Goal: Task Accomplishment & Management: Manage account settings

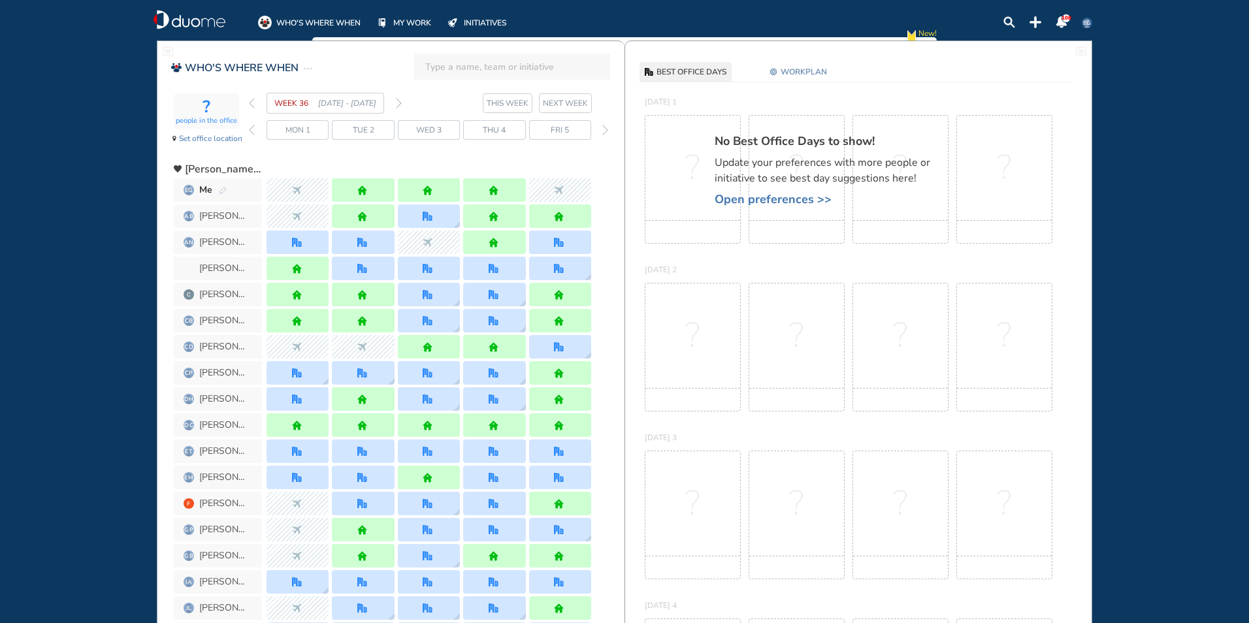
click at [406, 103] on section "WEEK 36 [DATE] - [DATE] THIS WEEK NEXT WEEK" at bounding box center [437, 103] width 376 height 21
click at [400, 103] on img "forward week" at bounding box center [399, 103] width 6 height 10
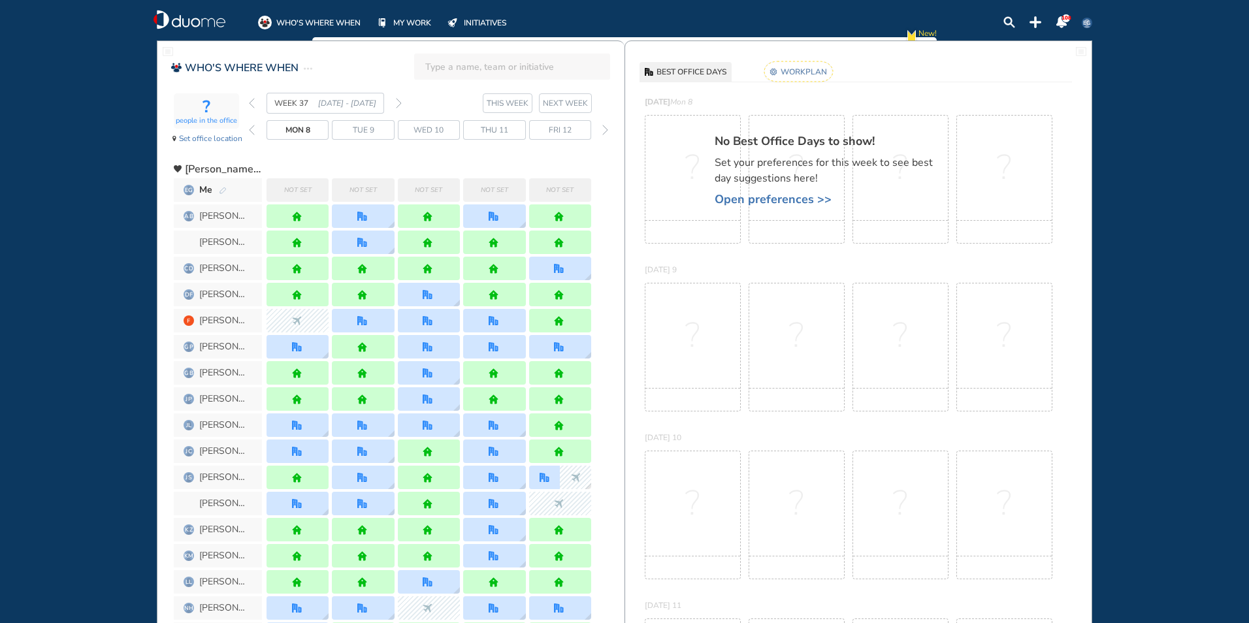
click at [795, 76] on rect at bounding box center [798, 71] width 69 height 20
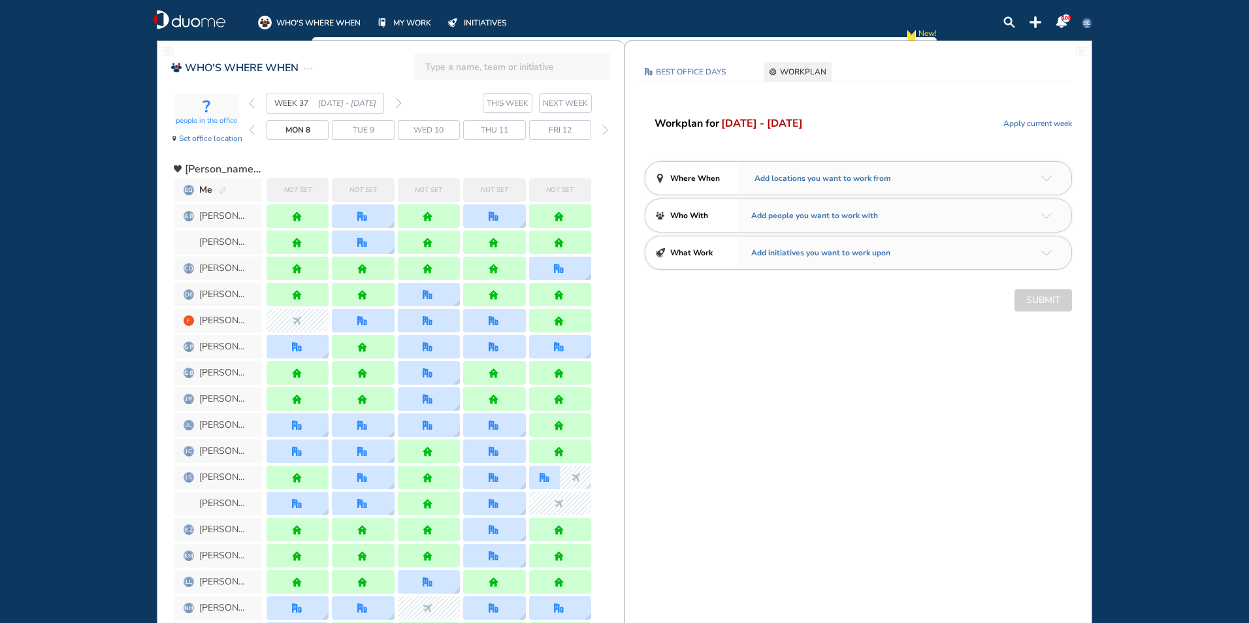
click at [1047, 182] on div "Add locations you want to work from" at bounding box center [904, 178] width 333 height 33
click at [1043, 178] on img "arrow-down-a5b4c4" at bounding box center [1046, 179] width 10 height 6
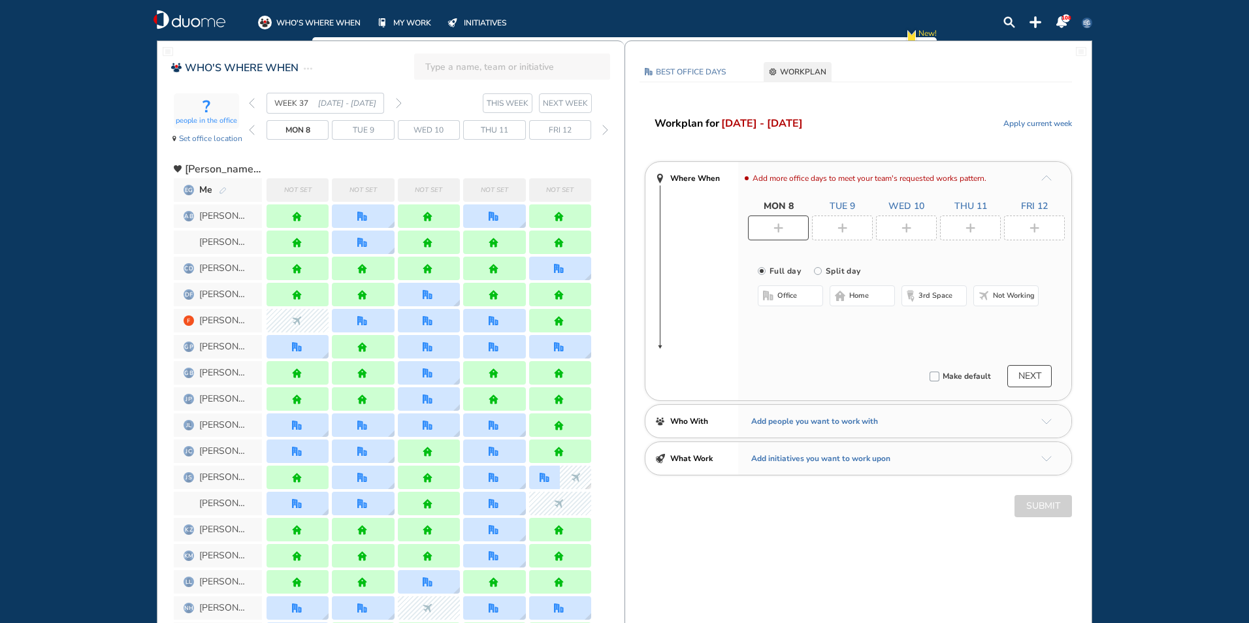
click at [788, 227] on div at bounding box center [778, 228] width 61 height 25
click at [856, 298] on span "home" at bounding box center [859, 296] width 20 height 10
click at [852, 226] on div at bounding box center [842, 228] width 61 height 25
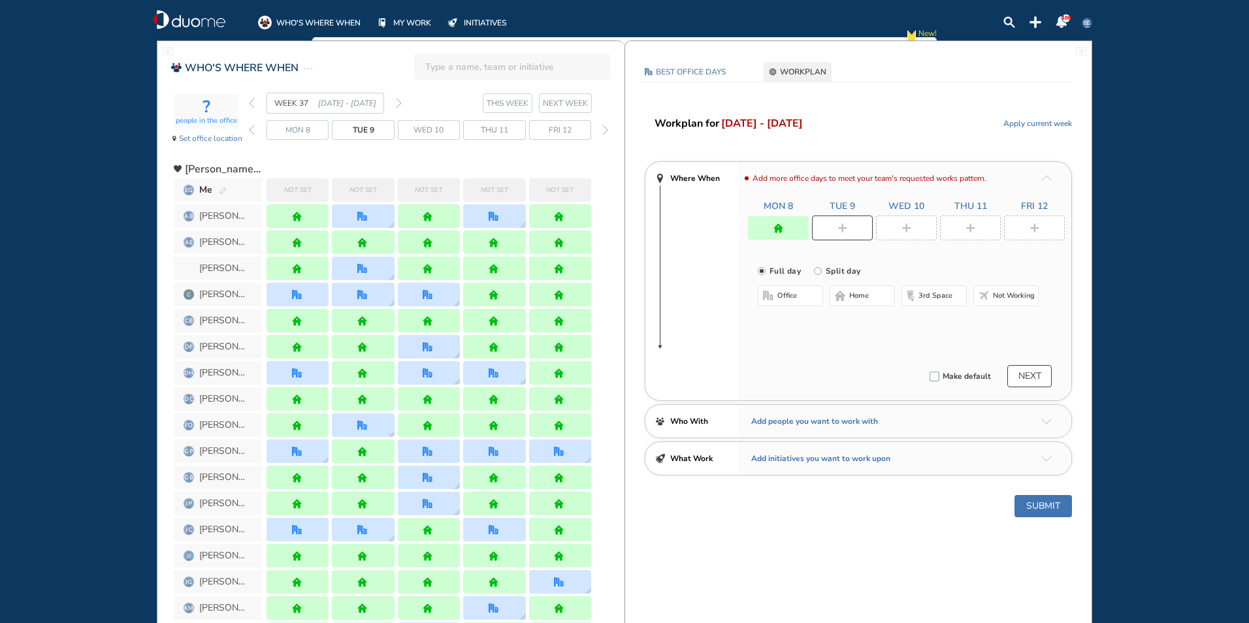
click at [867, 291] on span "home" at bounding box center [859, 296] width 20 height 10
drag, startPoint x: 914, startPoint y: 223, endPoint x: 867, endPoint y: 291, distance: 82.1
click at [915, 224] on div at bounding box center [906, 228] width 61 height 25
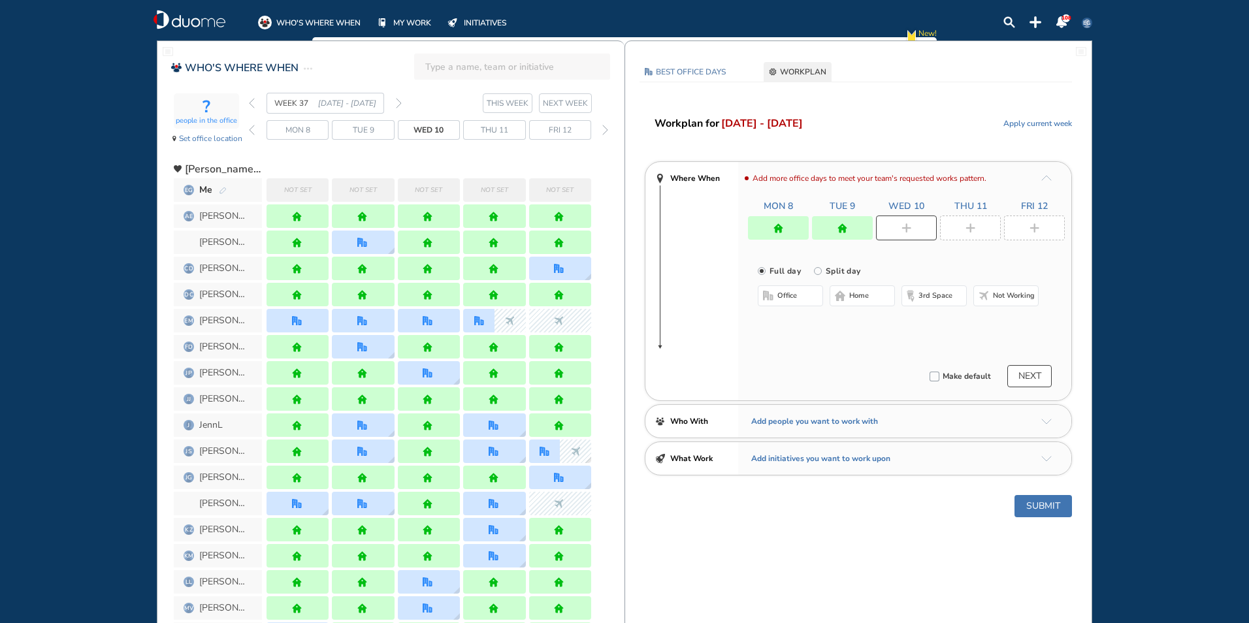
drag, startPoint x: 863, startPoint y: 293, endPoint x: 930, endPoint y: 282, distance: 68.2
click at [863, 293] on span "home" at bounding box center [859, 296] width 20 height 10
drag, startPoint x: 971, startPoint y: 223, endPoint x: 860, endPoint y: 287, distance: 127.8
click at [968, 224] on img "plus-rounded-bdbdbd" at bounding box center [970, 228] width 10 height 10
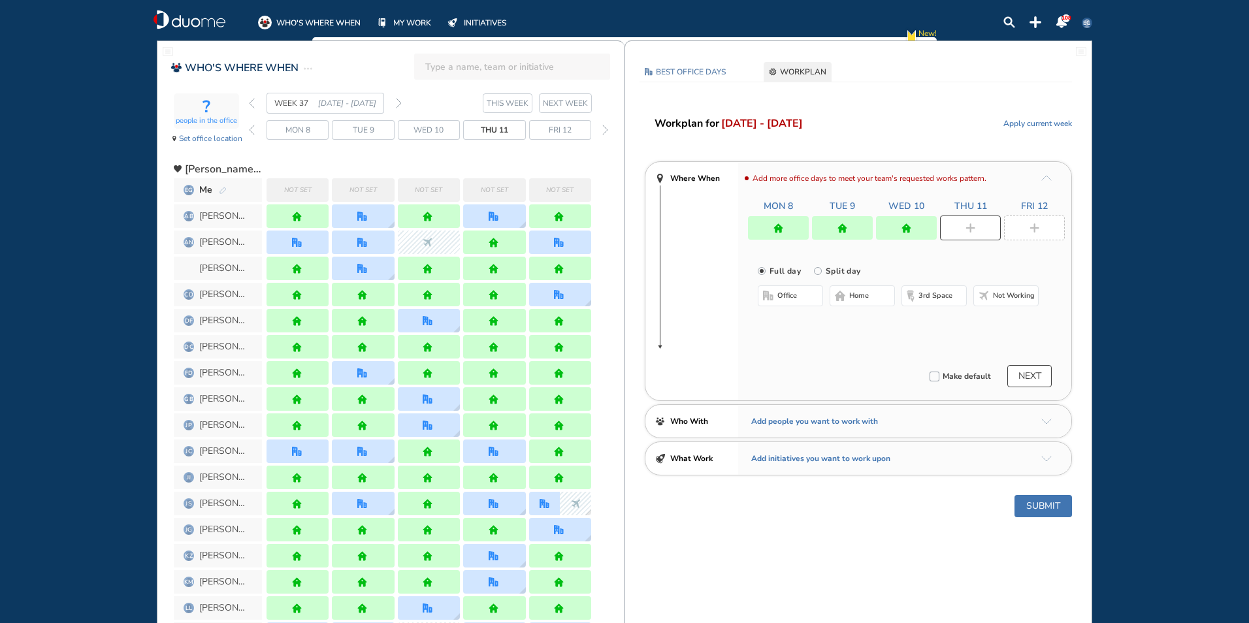
drag, startPoint x: 850, startPoint y: 297, endPoint x: 955, endPoint y: 287, distance: 105.7
click at [850, 298] on span "home" at bounding box center [859, 296] width 20 height 10
click at [1039, 233] on div at bounding box center [1034, 228] width 61 height 25
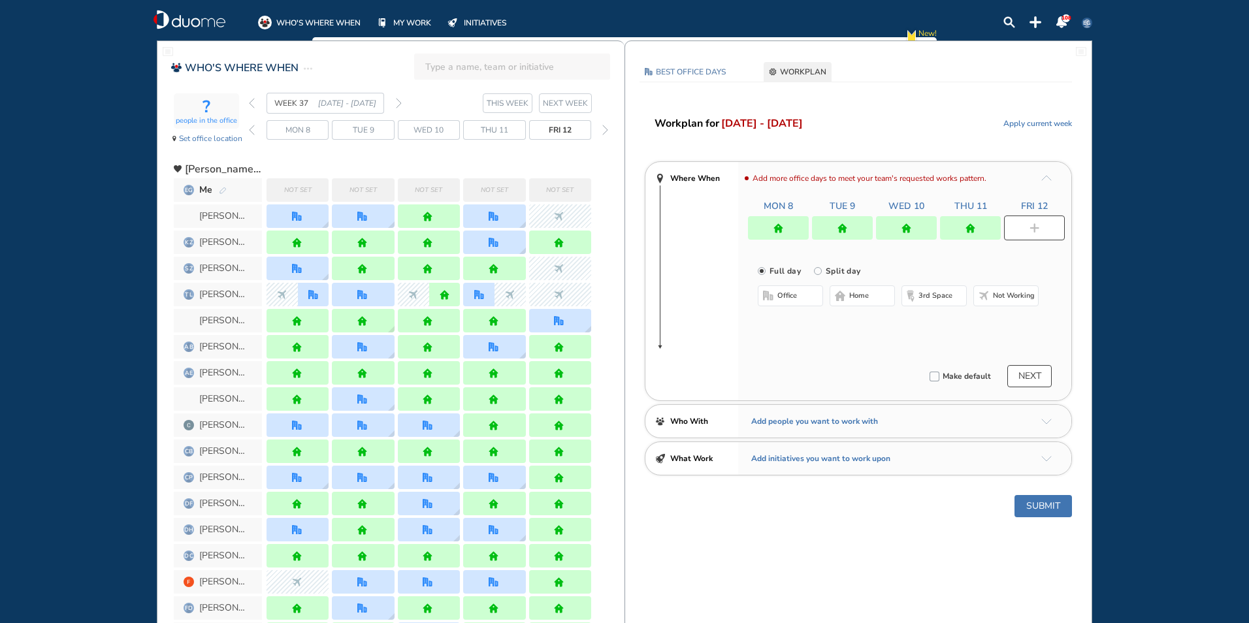
click at [792, 296] on span "office" at bounding box center [787, 296] width 20 height 10
click at [782, 322] on button "Select location" at bounding box center [792, 321] width 52 height 13
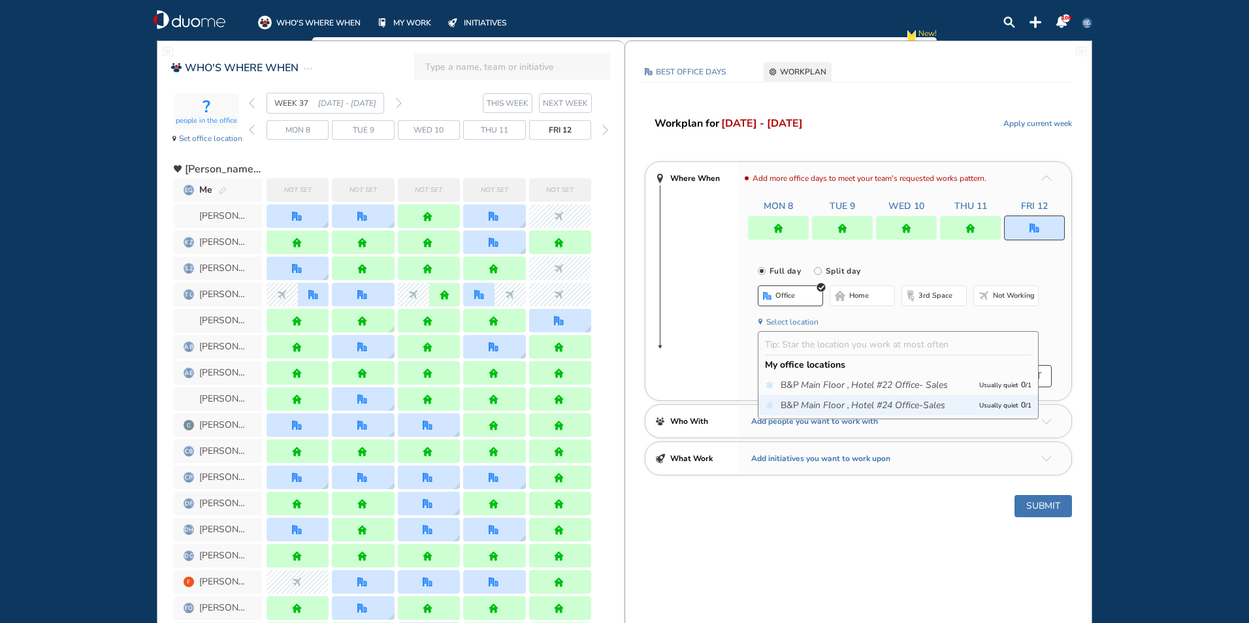
click at [826, 404] on icon "Main Floor ," at bounding box center [825, 405] width 48 height 13
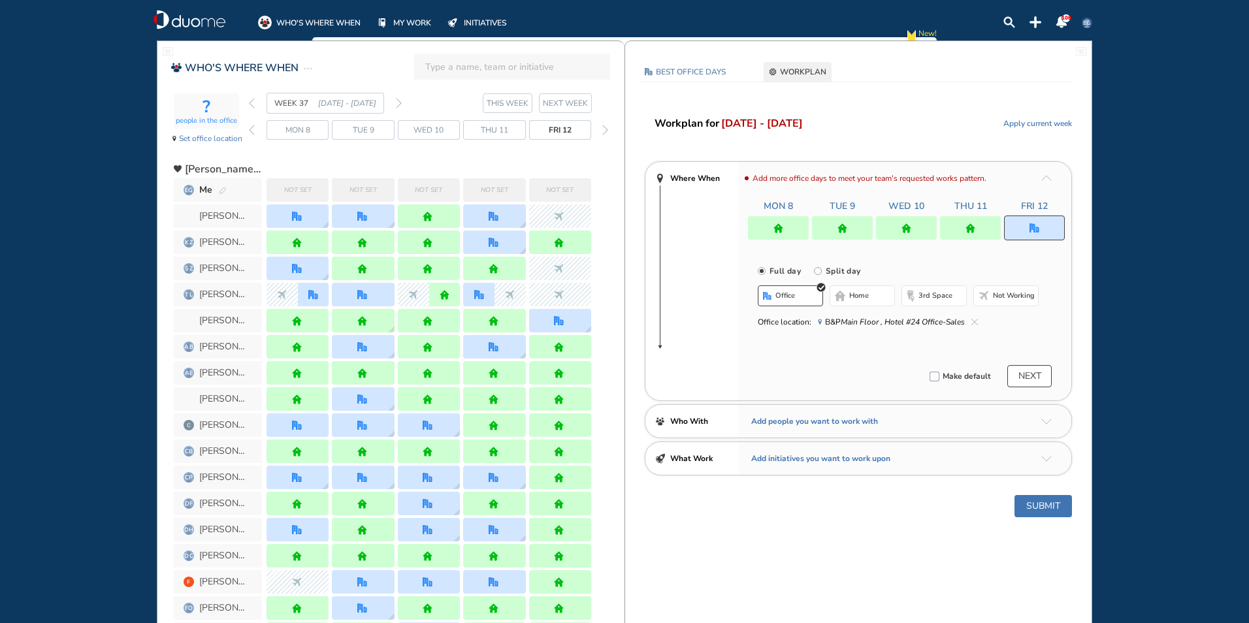
click at [1051, 503] on button "Submit" at bounding box center [1042, 506] width 57 height 22
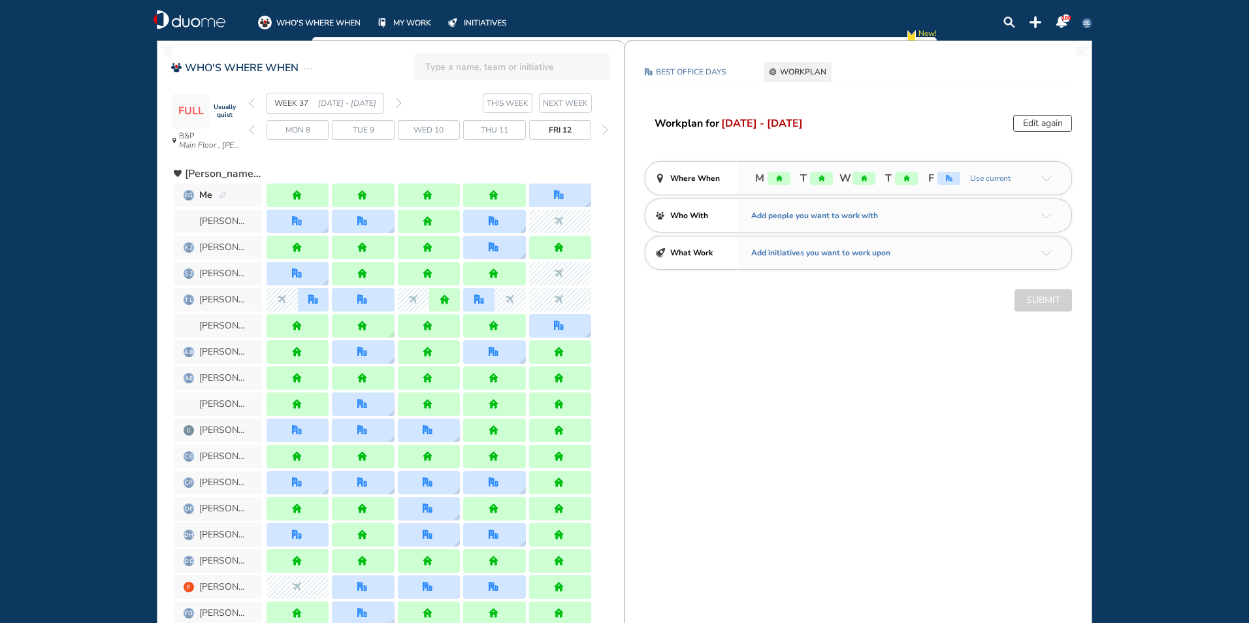
click at [254, 104] on img "back week" at bounding box center [252, 103] width 6 height 10
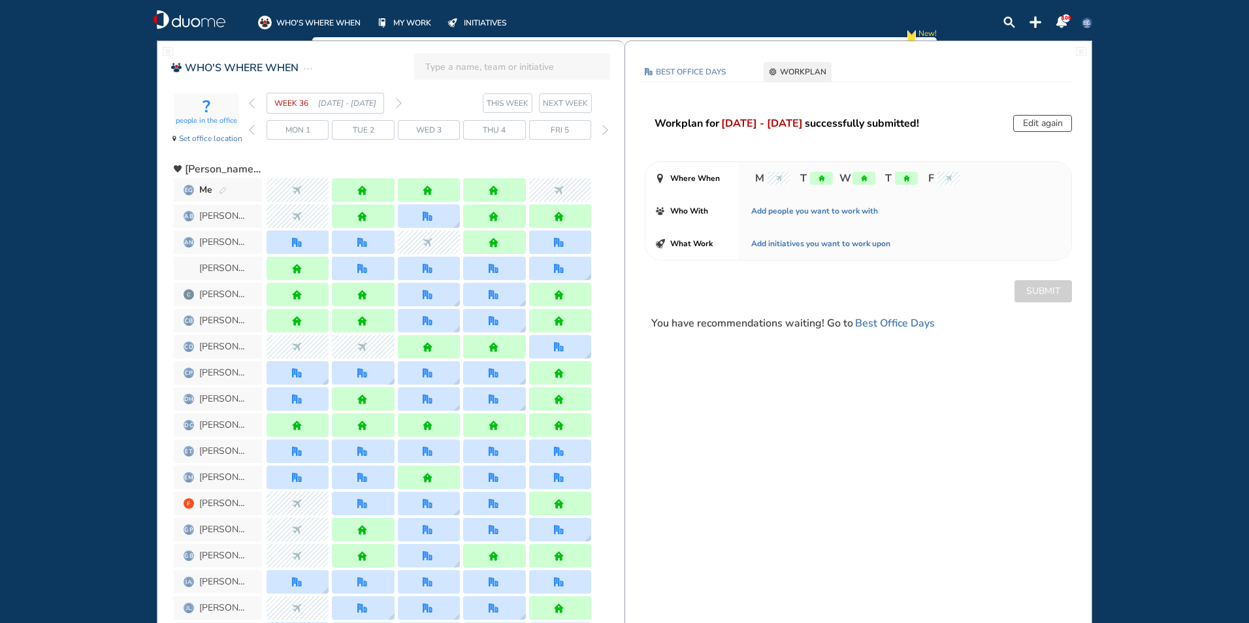
click at [248, 103] on div "? people in the office Set office location WEEK 36 [DATE] - [DATE] THIS WEEK [D…" at bounding box center [399, 122] width 451 height 59
click at [254, 106] on img "back week" at bounding box center [252, 103] width 6 height 10
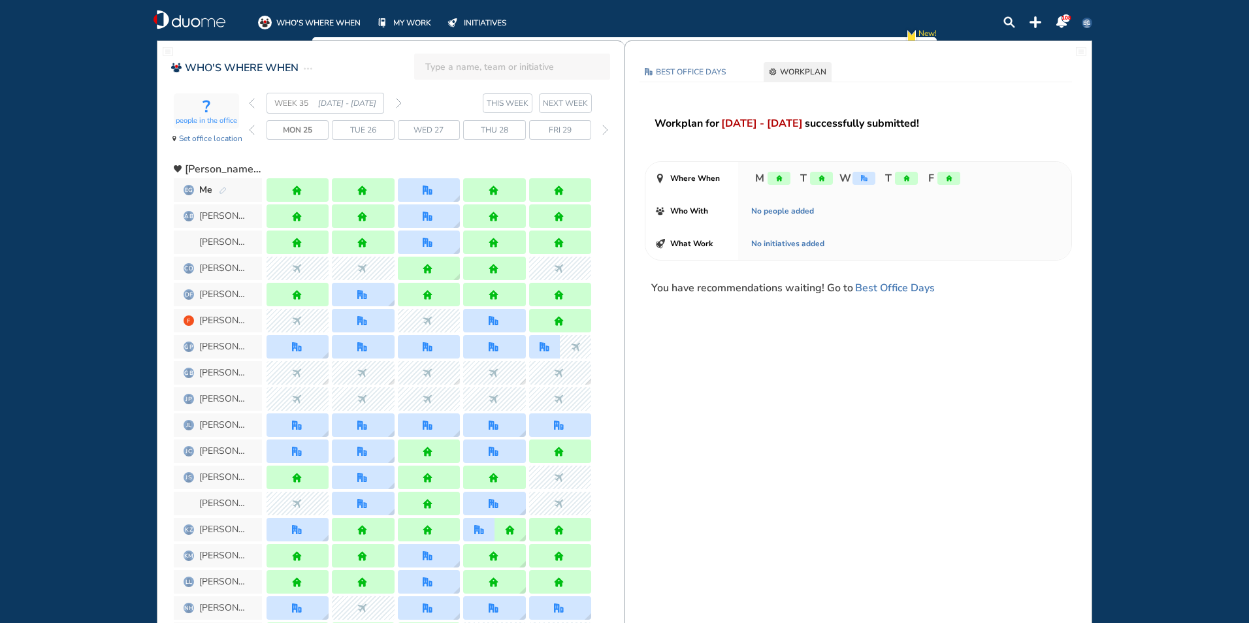
click at [248, 105] on div "? people in the office Set office location WEEK 35 [DATE] - [DATE] THIS WEEK [D…" at bounding box center [399, 122] width 451 height 59
click at [254, 105] on img "back week" at bounding box center [252, 103] width 6 height 10
click at [251, 105] on img "back week" at bounding box center [252, 103] width 6 height 10
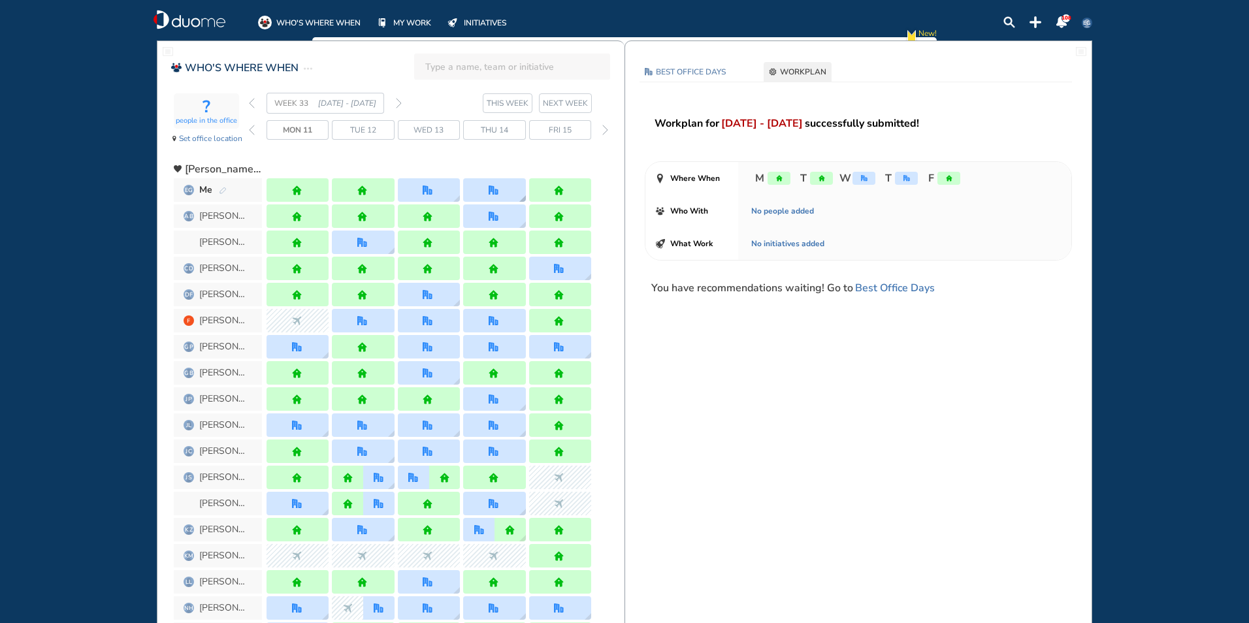
click at [508, 188] on div at bounding box center [494, 190] width 62 height 24
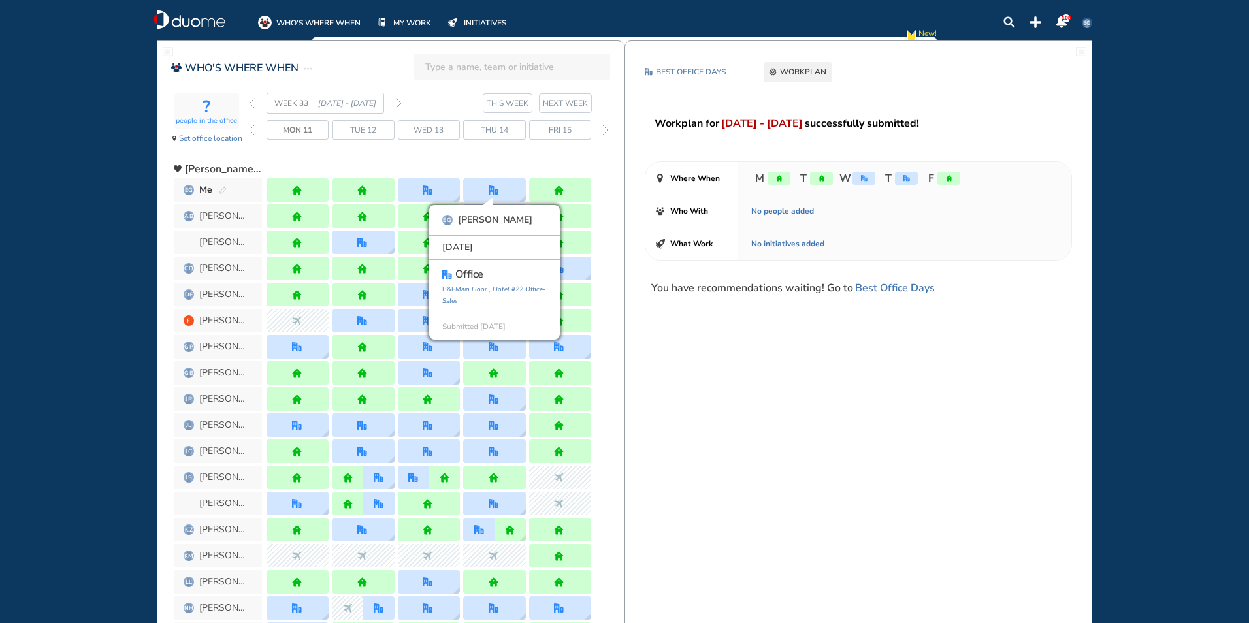
click at [405, 101] on section "WEEK 33 [DATE] - [DATE] THIS WEEK NEXT WEEK" at bounding box center [437, 103] width 376 height 21
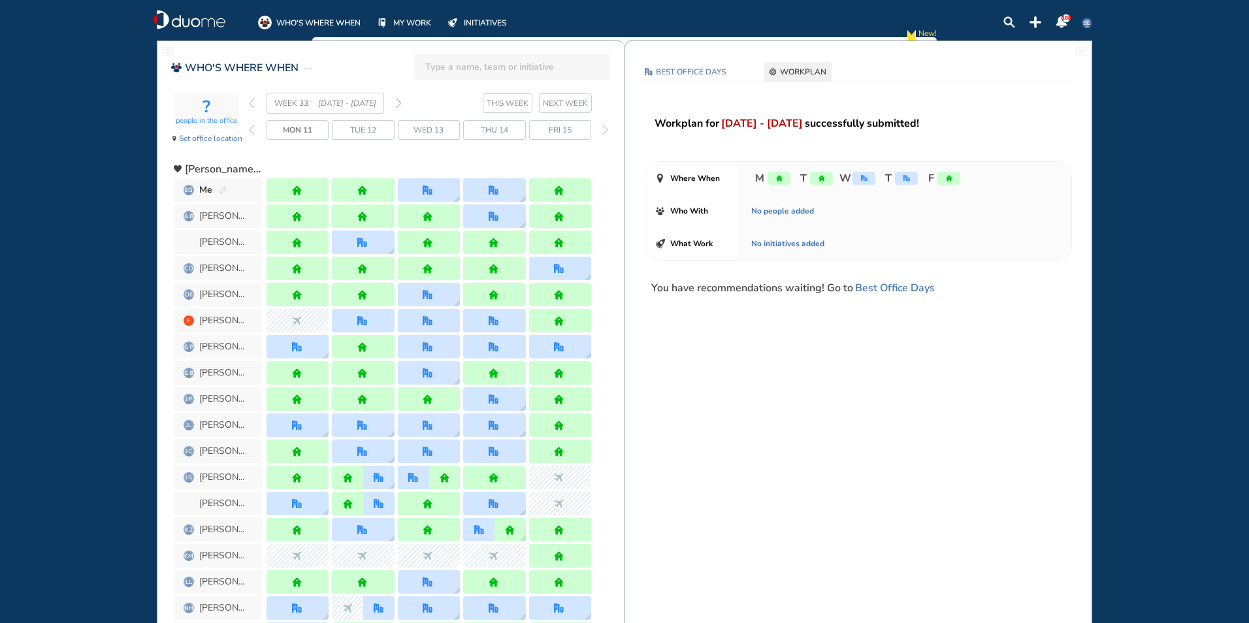
click at [401, 105] on img "forward week" at bounding box center [399, 103] width 6 height 10
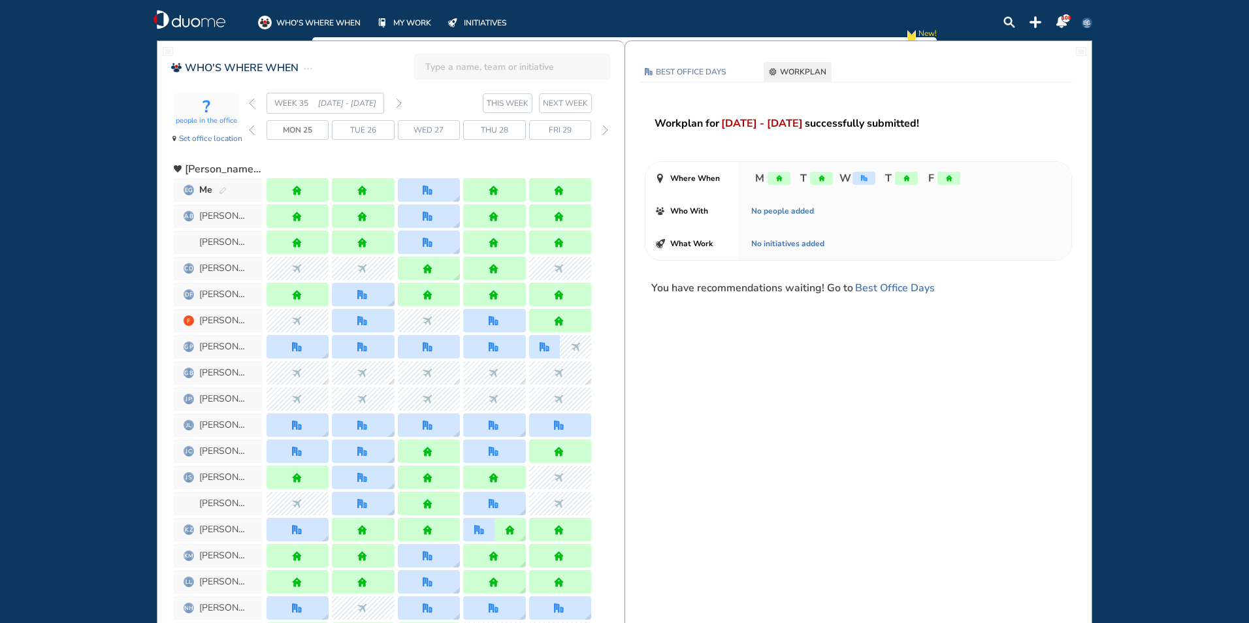
click at [401, 105] on img "forward week" at bounding box center [399, 103] width 6 height 10
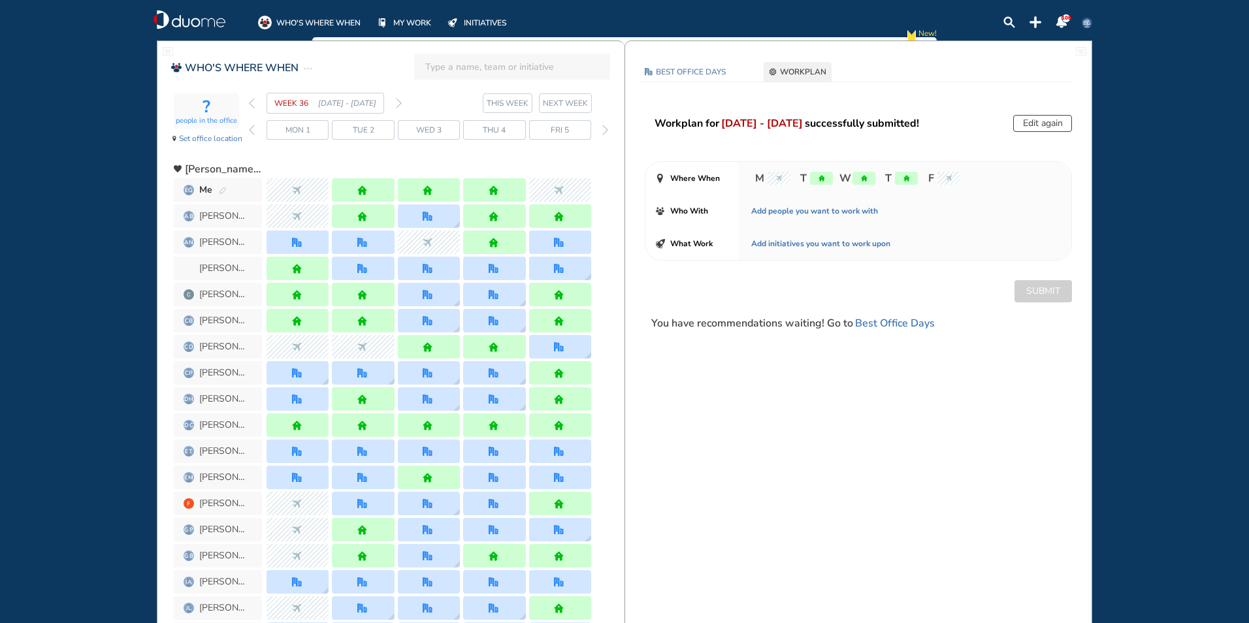
click at [401, 105] on img "forward week" at bounding box center [399, 103] width 6 height 10
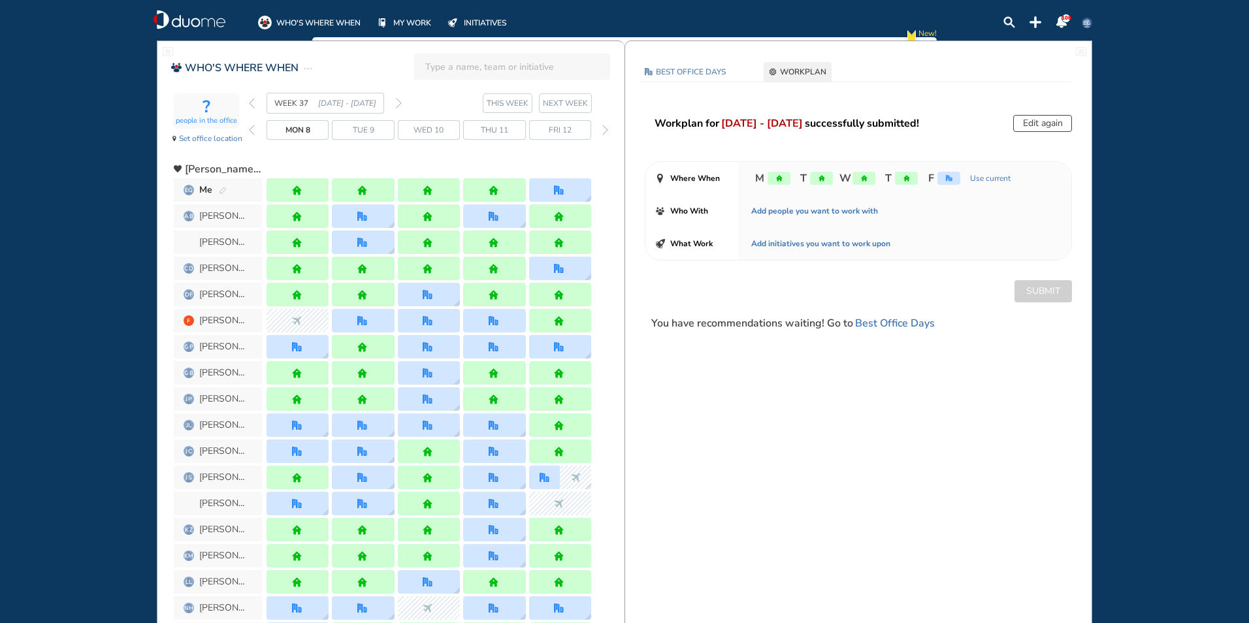
click at [1035, 123] on button "Edit again" at bounding box center [1042, 123] width 59 height 17
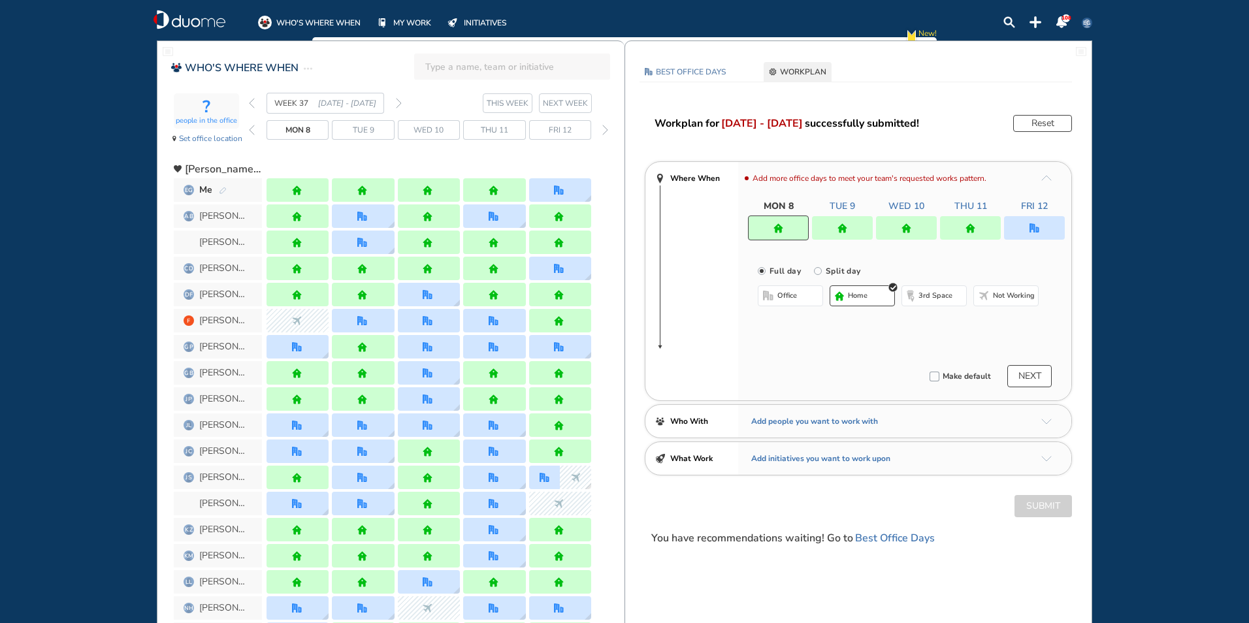
click at [1035, 224] on img "office" at bounding box center [1034, 228] width 10 height 10
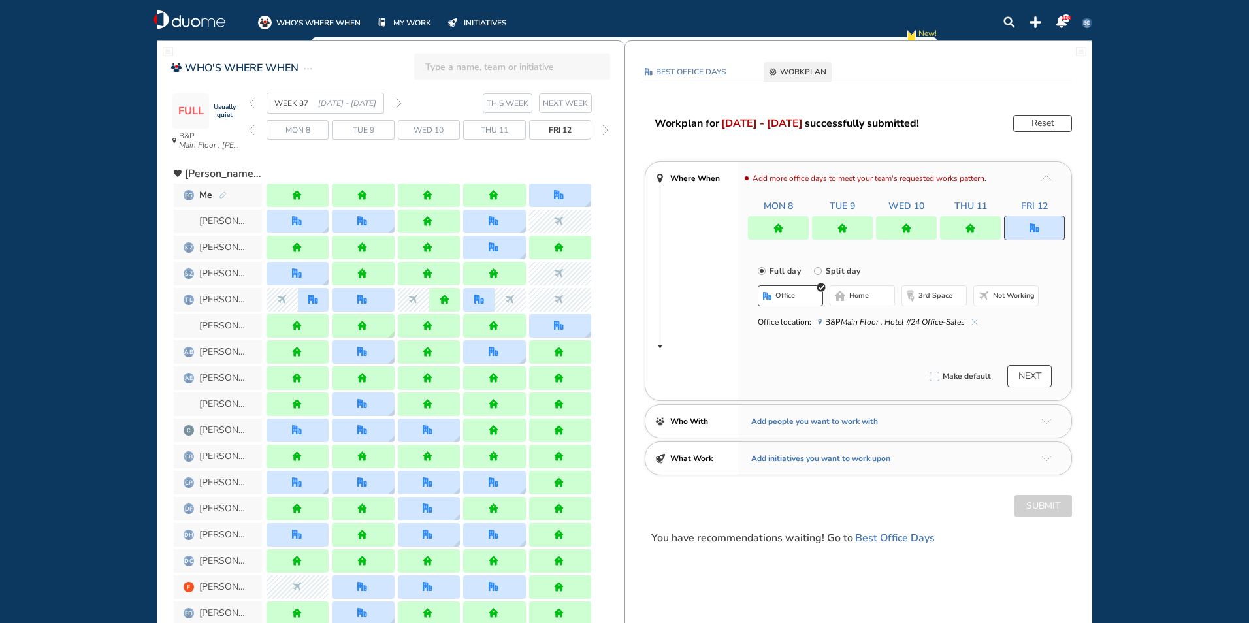
click at [831, 321] on span "[GEOGRAPHIC_DATA] , Hotel #24 Office-Sales" at bounding box center [895, 321] width 140 height 13
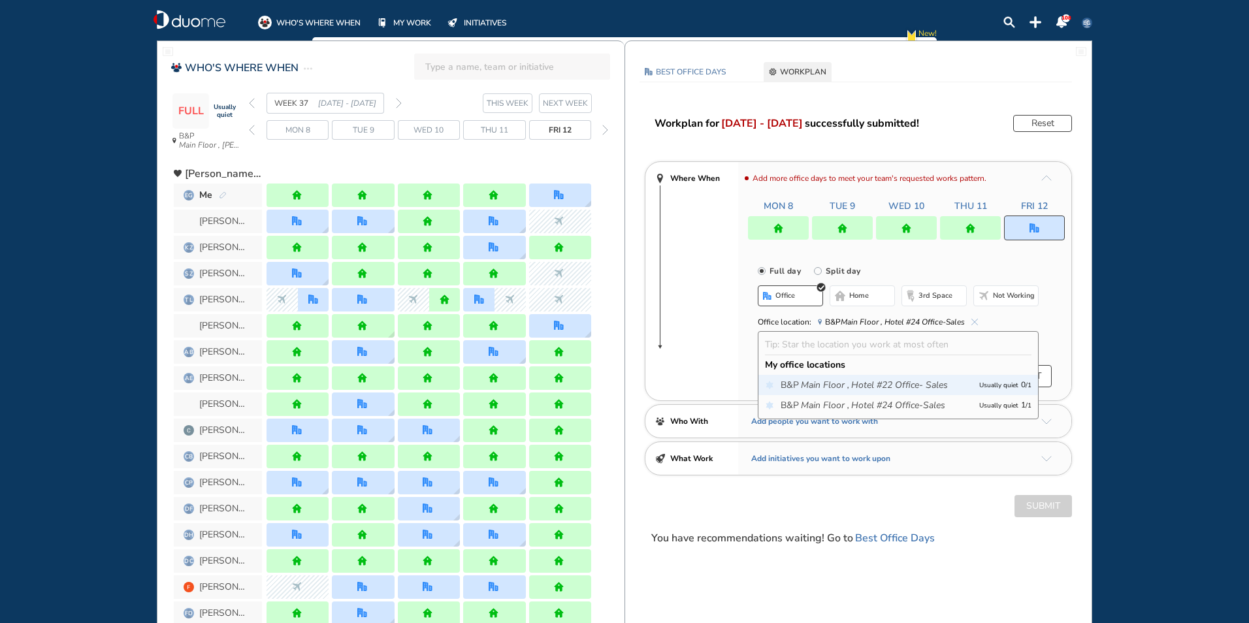
click at [922, 380] on icon "Hotel #22 Office- Sales" at bounding box center [899, 385] width 97 height 13
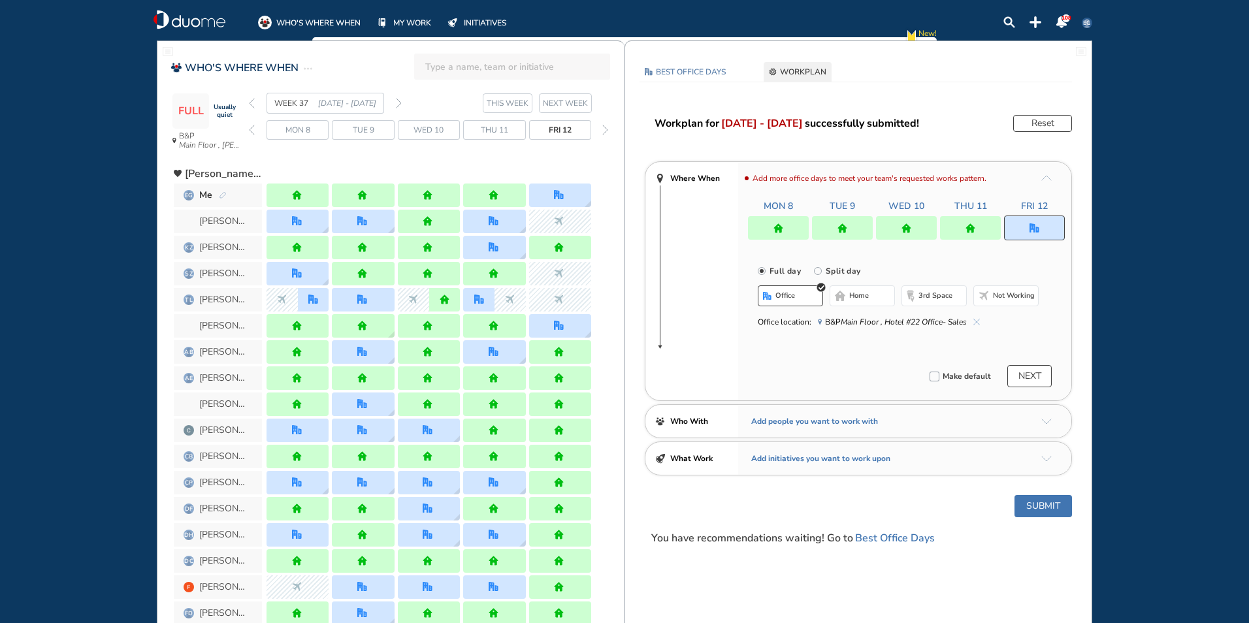
click at [1046, 506] on button "Submit" at bounding box center [1042, 506] width 57 height 22
